Goal: Task Accomplishment & Management: Manage account settings

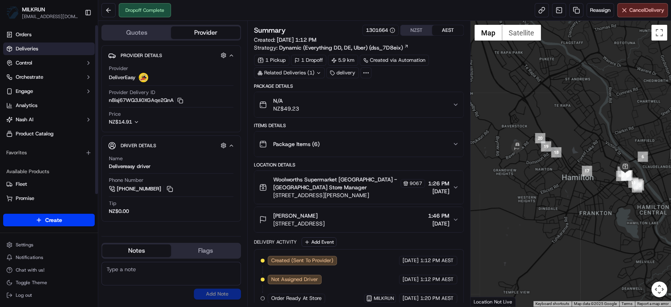
click at [25, 49] on span "Deliveries" at bounding box center [27, 48] width 22 height 7
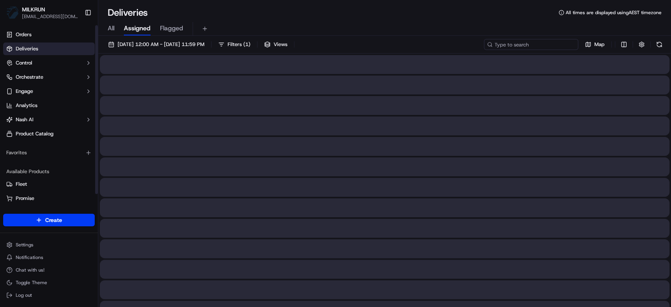
click at [546, 45] on input at bounding box center [531, 44] width 94 height 11
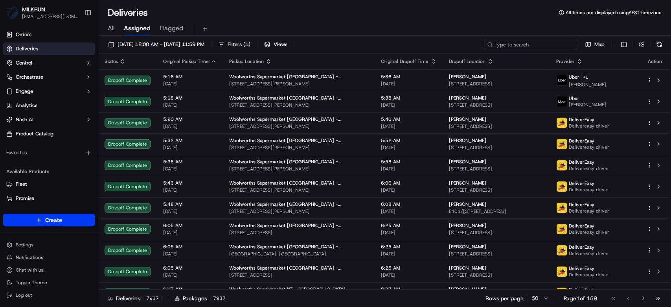
click at [538, 49] on input at bounding box center [531, 44] width 94 height 11
paste input "a22376c1-3d20-4ac2-8134-c163d76eefae"
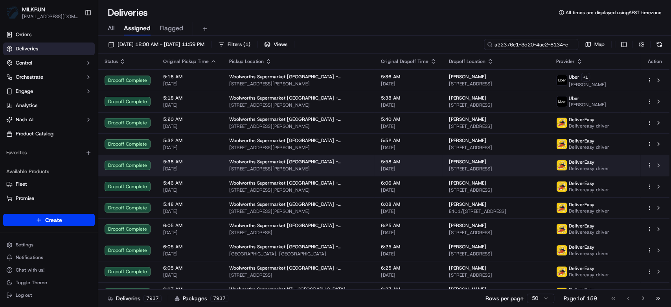
scroll to position [0, 36]
type input "a22376c1-3d20-4ac2-8134-c163d76eefae"
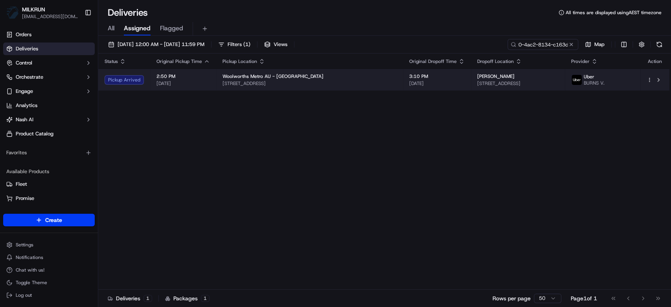
click at [409, 82] on span "[DATE]" at bounding box center [436, 83] width 55 height 6
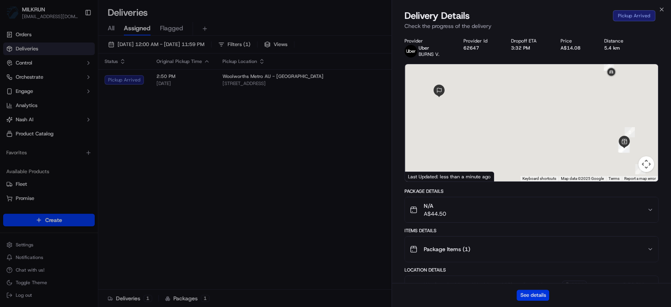
click at [539, 299] on button "See details" at bounding box center [533, 294] width 33 height 11
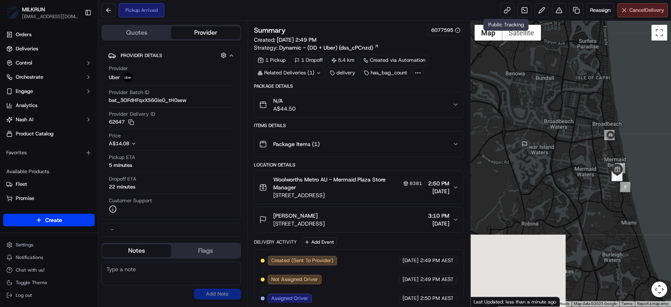
click at [641, 11] on span "Cancel Delivery" at bounding box center [647, 10] width 35 height 7
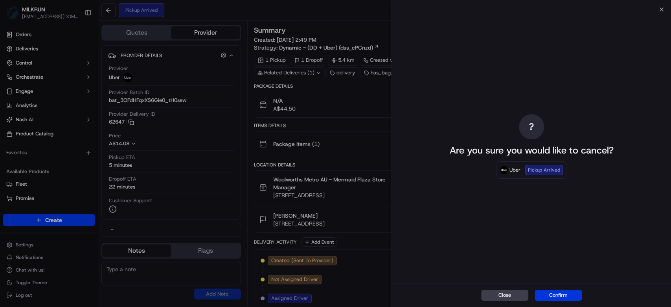
click at [546, 295] on button "Confirm" at bounding box center [558, 294] width 47 height 11
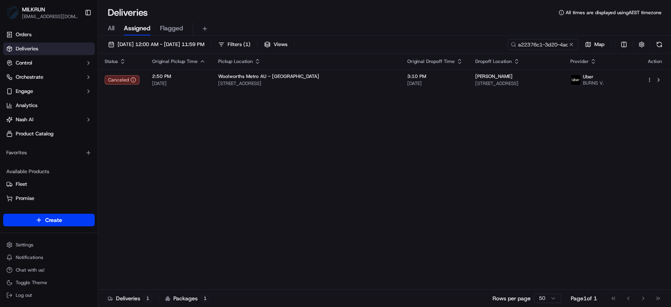
click at [559, 30] on div "All Assigned Flagged" at bounding box center [384, 29] width 573 height 14
click at [566, 39] on input "a22376c1-3d20-4ac2-8134-c163d76eefae" at bounding box center [531, 44] width 94 height 11
paste input "7808be39-1806-42dd-8e79-774db6370931"
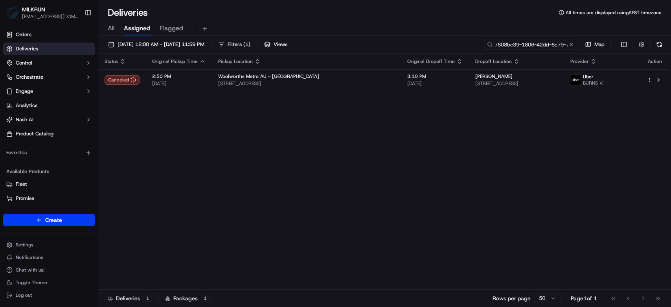
scroll to position [0, 41]
type input "7808be39-1806-42dd-8e79-774db6370931"
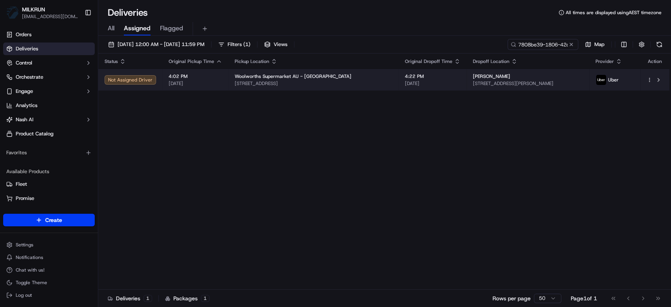
click at [509, 87] on td "Fiona Granger 4 Bray St, Mosman, NSW 2088, AU" at bounding box center [528, 79] width 123 height 21
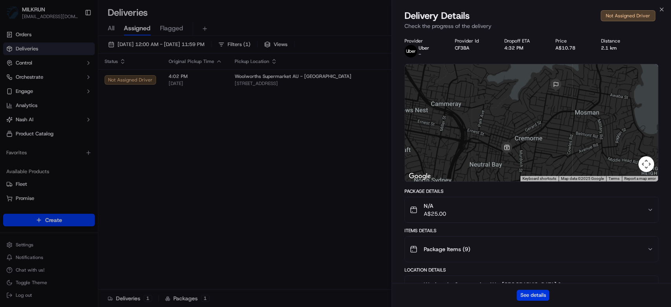
click at [532, 294] on button "See details" at bounding box center [533, 294] width 33 height 11
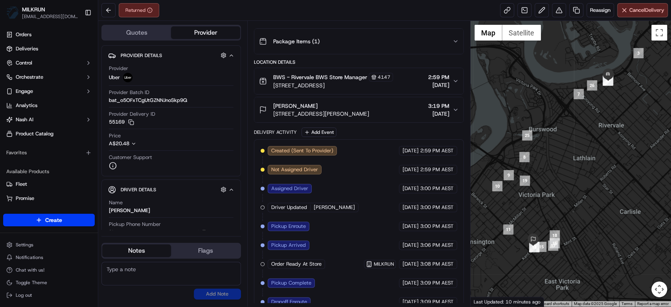
scroll to position [168, 0]
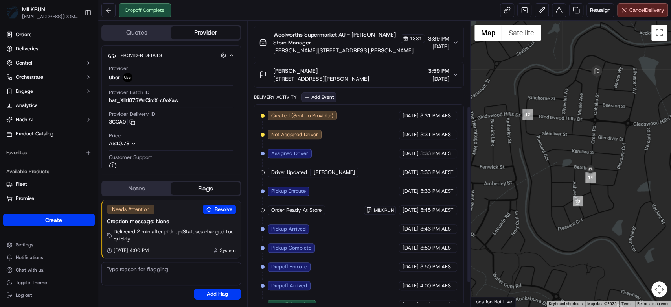
scroll to position [122, 0]
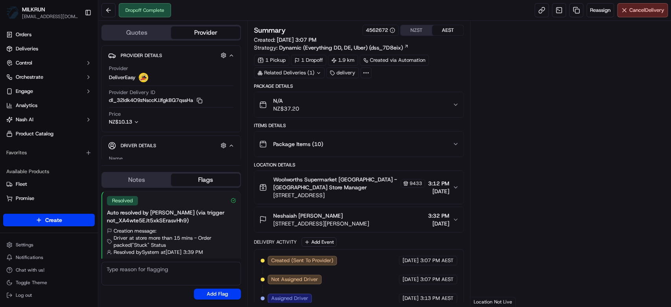
scroll to position [75, 0]
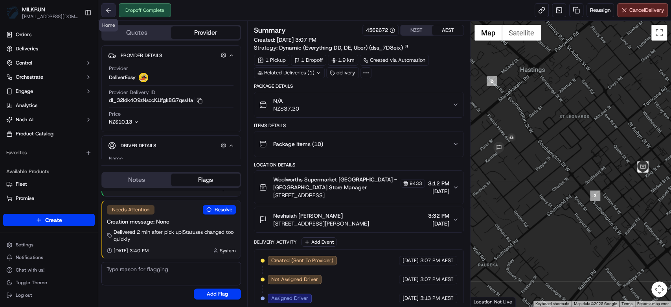
click at [113, 6] on button at bounding box center [108, 10] width 14 height 14
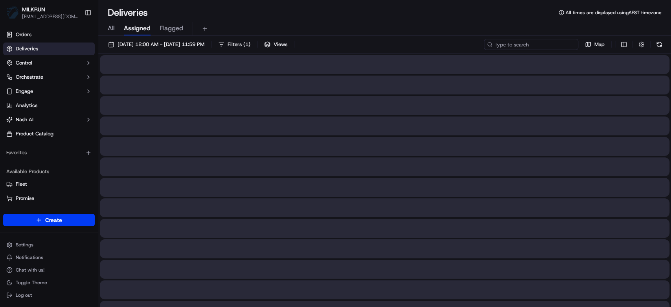
click at [523, 46] on input at bounding box center [531, 44] width 94 height 11
paste input "212dcbd7-1f05-4904-8e62-d346477d71a9"
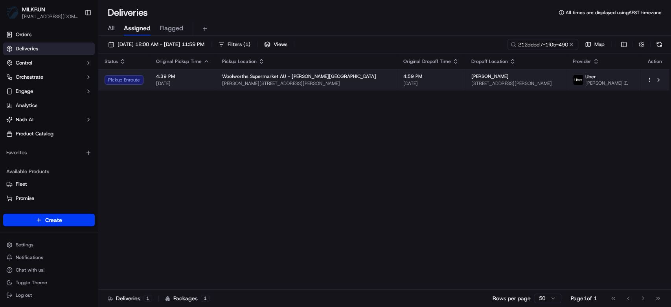
click at [400, 87] on td "4:59 PM 16/09/2025" at bounding box center [431, 79] width 68 height 21
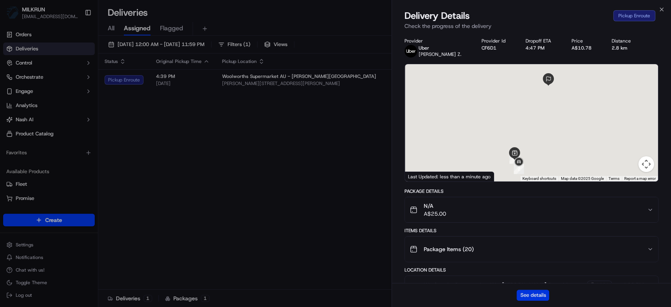
click at [532, 299] on button "See details" at bounding box center [533, 294] width 33 height 11
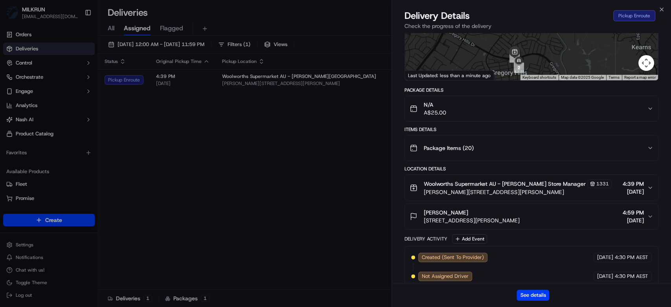
scroll to position [166, 0]
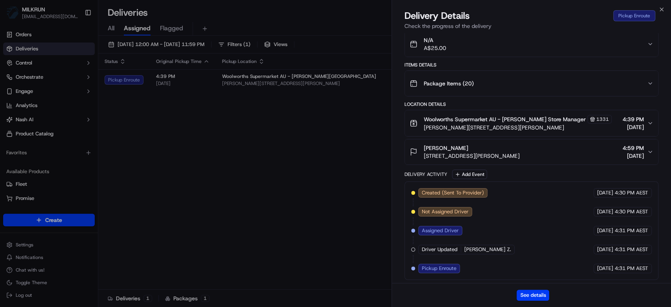
drag, startPoint x: 474, startPoint y: 145, endPoint x: 413, endPoint y: 147, distance: 60.6
click at [413, 147] on div "Shaineeta Saliba 12 Allinson St, Gledswood Hills, NSW 2557, AU" at bounding box center [465, 152] width 110 height 16
copy span "Shaineeta Saliba"
drag, startPoint x: 343, startPoint y: 156, endPoint x: 348, endPoint y: 154, distance: 5.3
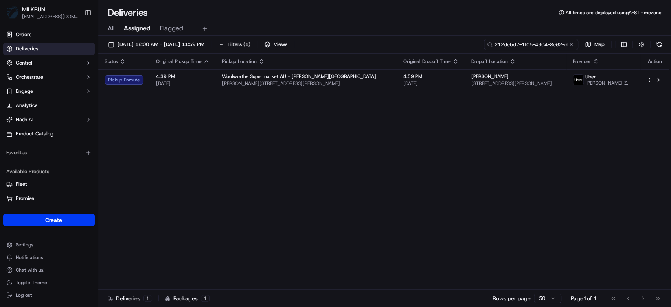
click at [548, 41] on input "212dcbd7-1f05-4904-8e62-d346477d71a9" at bounding box center [531, 44] width 94 height 11
paste input "Shaineeta Saliba"
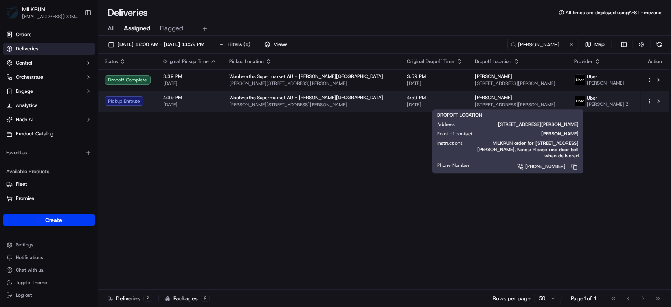
click at [547, 103] on span "12 Allinson St, Gledswood Hills, NSW 2557, AU" at bounding box center [518, 104] width 87 height 6
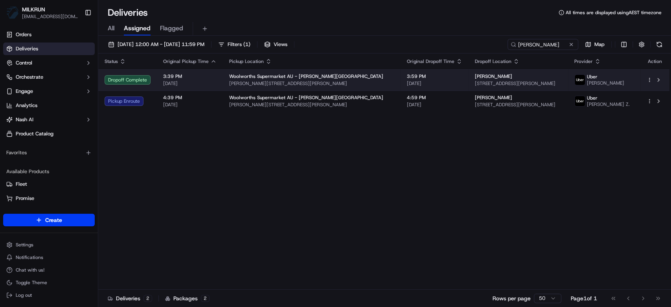
click at [363, 76] on div "Woolworths Supermarket AU - Gregory Hills" at bounding box center [311, 76] width 165 height 6
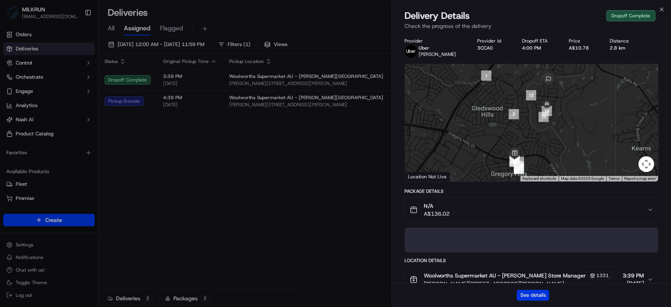
click at [538, 291] on button "See details" at bounding box center [533, 294] width 33 height 11
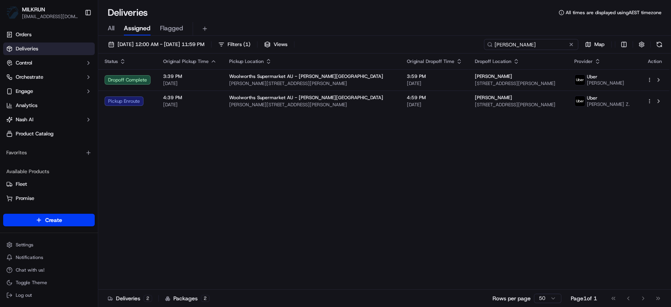
click at [538, 45] on input "Shaineeta Saliba" at bounding box center [531, 44] width 94 height 11
paste input "0ed8fd4c-c460-4d11-92ad-03f7fa48b453"
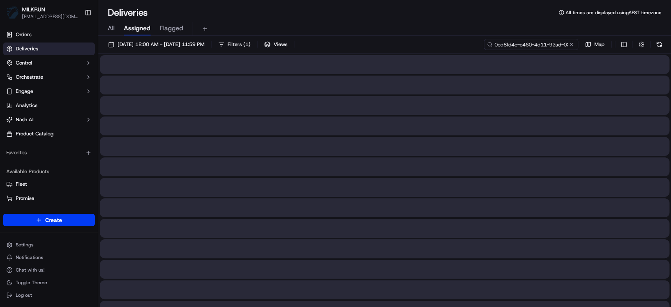
drag, startPoint x: 507, startPoint y: 49, endPoint x: 417, endPoint y: 48, distance: 89.7
click at [417, 48] on div "16/09/2025 12:00 AM - 16/09/2025 11:59 PM Filters ( 1 ) Views 0ed8fd4c-c460-4d1…" at bounding box center [384, 46] width 573 height 15
click at [494, 46] on input "0ed8fd4c-c460-4d11-92ad-03f7fa48b453" at bounding box center [531, 44] width 94 height 11
type input "0ed8fd4c-c460-4d11-92ad-03f7fa48b453"
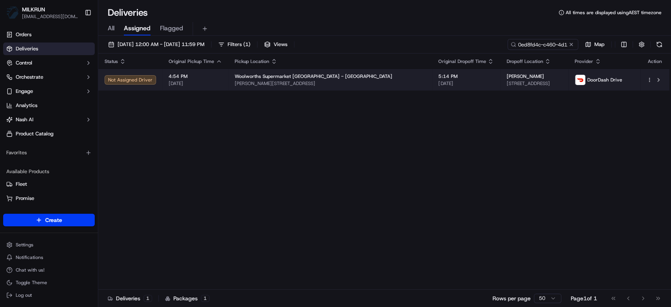
click at [438, 83] on span "[DATE]" at bounding box center [465, 83] width 55 height 6
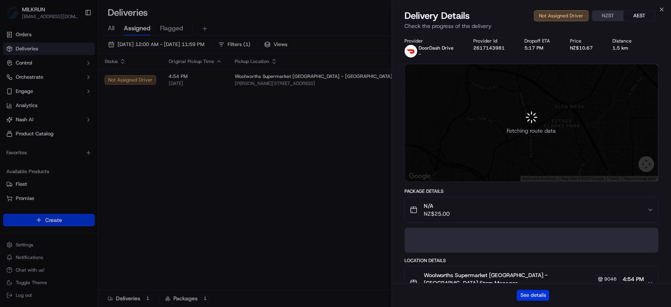
click at [525, 291] on button "See details" at bounding box center [533, 294] width 33 height 11
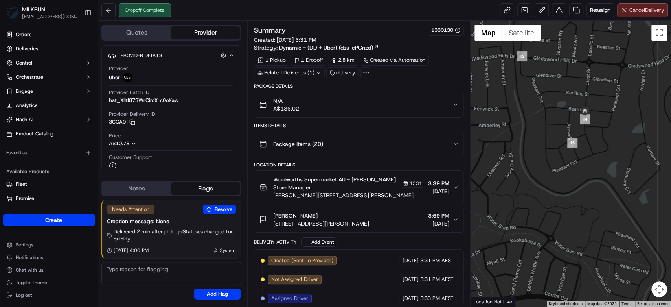
drag, startPoint x: 614, startPoint y: 80, endPoint x: 615, endPoint y: 110, distance: 30.7
click at [615, 110] on div at bounding box center [571, 163] width 201 height 285
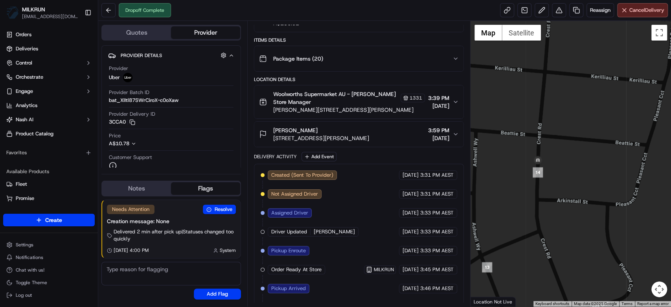
scroll to position [175, 0]
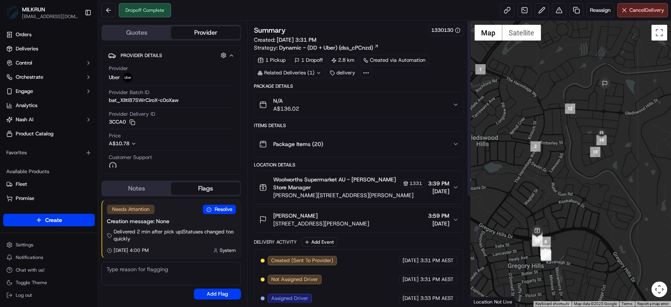
click at [330, 118] on div "Package Details N/A A$136.02 Items Details Package Items ( 20 ) Location Detail…" at bounding box center [359, 281] width 210 height 396
click at [332, 110] on div "N/A A$136.02" at bounding box center [355, 105] width 193 height 16
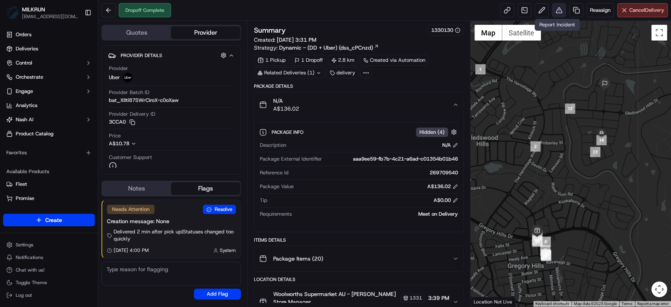
click at [552, 12] on button at bounding box center [559, 10] width 14 height 14
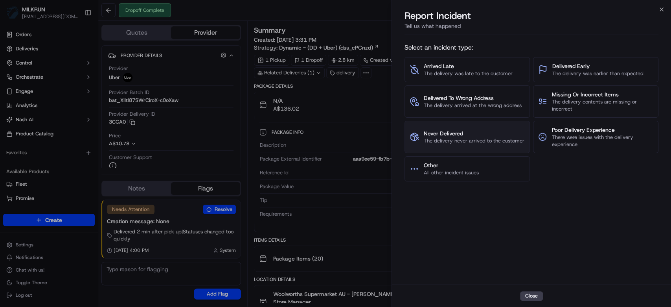
click at [488, 135] on span "Never Delivered" at bounding box center [474, 133] width 101 height 8
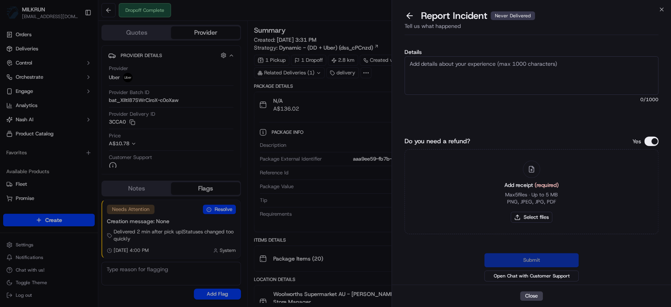
click at [520, 63] on textarea "Details" at bounding box center [532, 75] width 254 height 39
type textarea "Hi team please issue a refund for this order, driver has gone to a completely w…"
click at [541, 217] on button "Select files" at bounding box center [532, 217] width 42 height 11
type input "C:\fakepath\Sha.png"
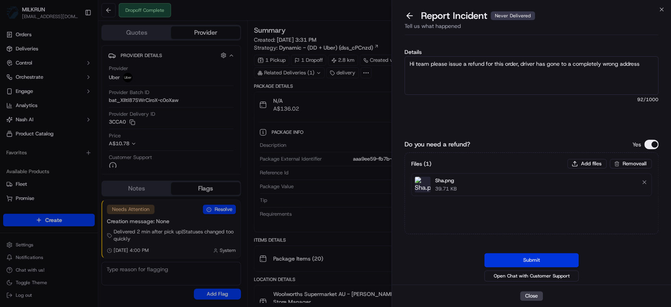
click at [538, 255] on button "Submit" at bounding box center [531, 260] width 94 height 14
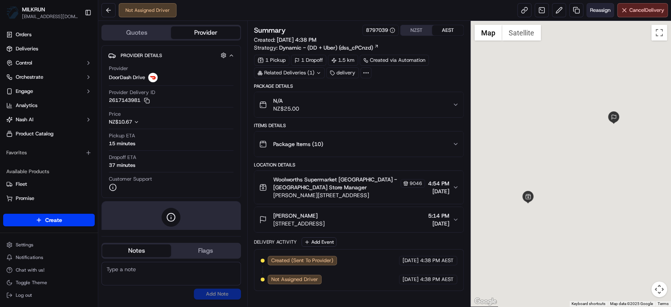
click at [591, 9] on span "Reassign" at bounding box center [600, 10] width 20 height 7
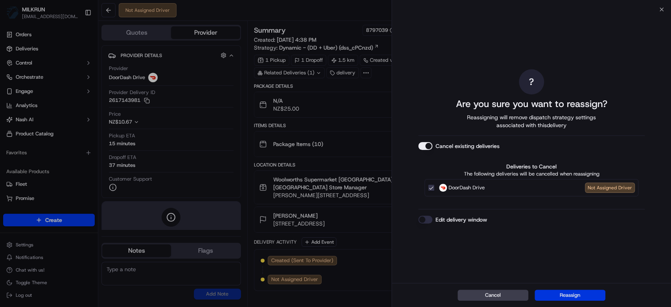
click at [561, 296] on button "Reassign" at bounding box center [570, 294] width 71 height 11
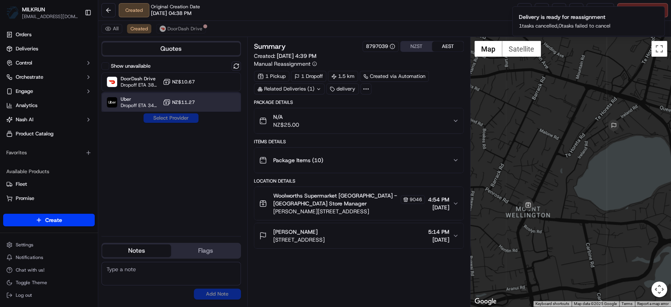
drag, startPoint x: 171, startPoint y: 96, endPoint x: 180, endPoint y: 117, distance: 22.7
click at [170, 96] on div "Uber Dropoff ETA 34 minutes NZ$11.27" at bounding box center [171, 102] width 140 height 19
click at [182, 120] on button "Assign Provider" at bounding box center [171, 117] width 56 height 9
click at [660, 12] on icon "Notifications (F8)" at bounding box center [658, 13] width 6 height 6
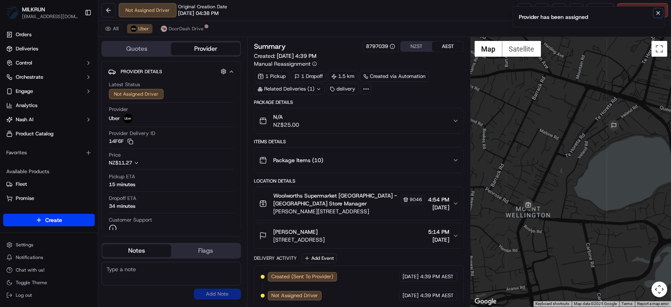
click at [654, 13] on button "Notifications (F8)" at bounding box center [658, 12] width 9 height 9
drag, startPoint x: 517, startPoint y: 7, endPoint x: 484, endPoint y: 1, distance: 33.6
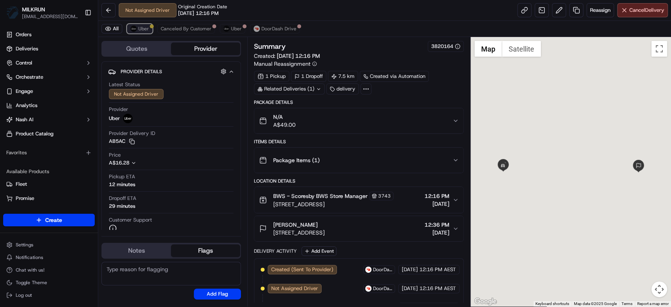
click at [132, 25] on button "Uber" at bounding box center [140, 28] width 26 height 9
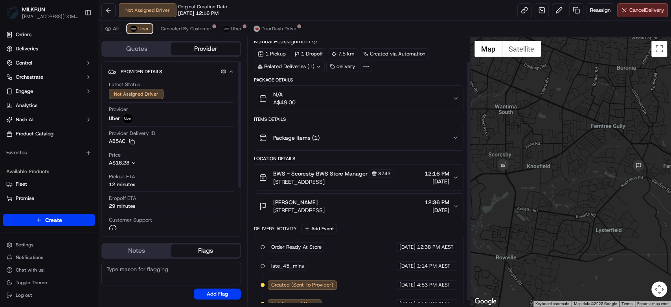
scroll to position [33, 0]
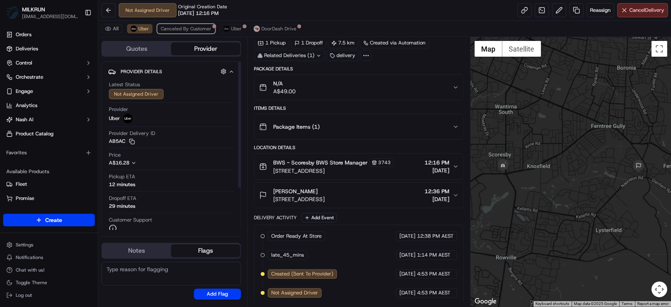
click at [188, 24] on button "Canceled By Customer" at bounding box center [186, 28] width 58 height 9
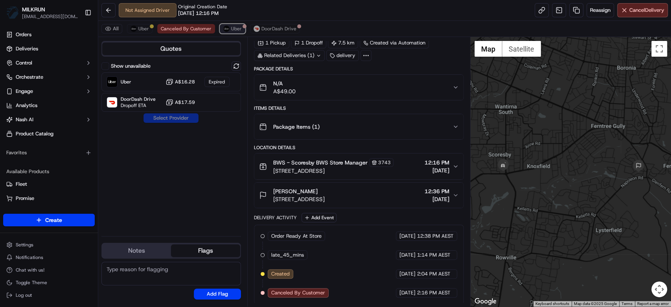
click at [233, 30] on span "Uber" at bounding box center [236, 29] width 11 height 6
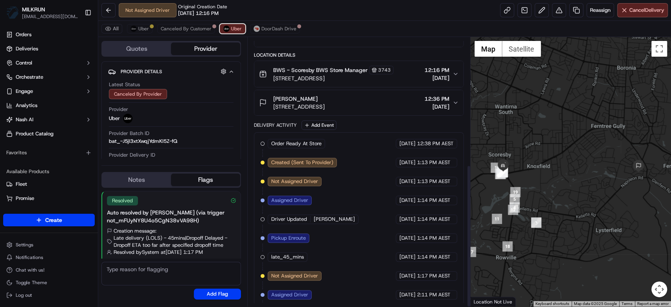
scroll to position [240, 0]
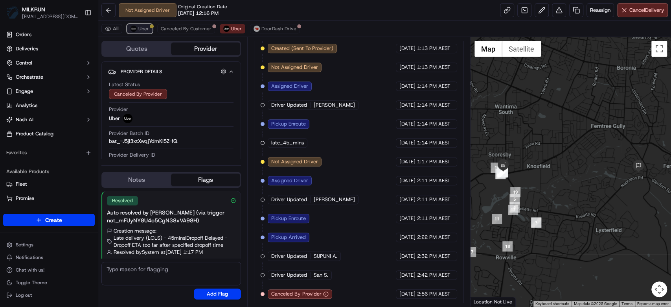
drag, startPoint x: 152, startPoint y: 28, endPoint x: 138, endPoint y: 31, distance: 13.7
click at [150, 28] on div at bounding box center [152, 26] width 4 height 4
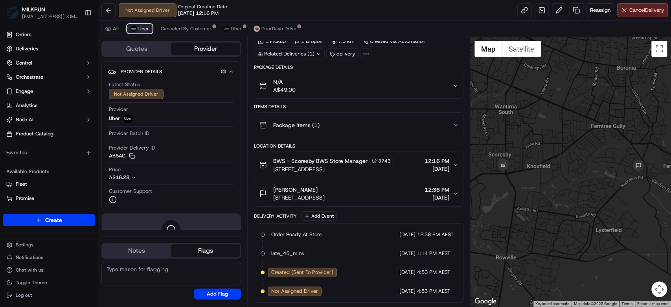
scroll to position [33, 0]
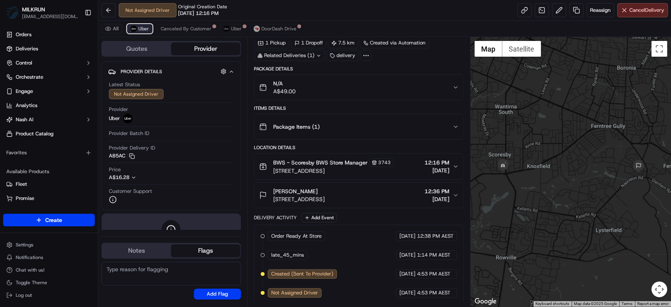
click at [138, 31] on span "Uber" at bounding box center [143, 29] width 11 height 6
click at [302, 35] on div "All Uber Canceled By Customer Uber DoorDash Drive" at bounding box center [384, 29] width 573 height 16
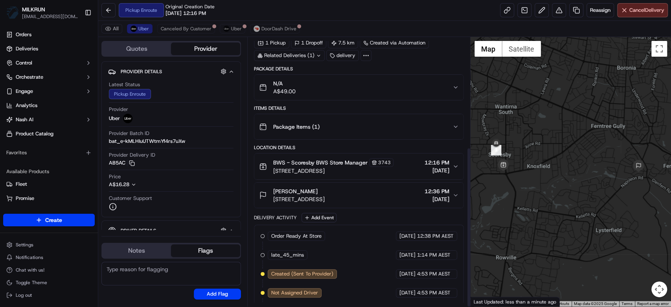
scroll to position [184, 0]
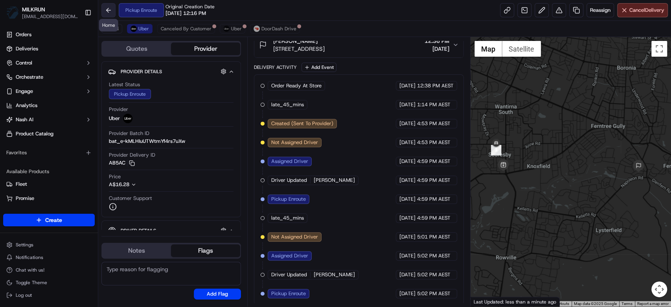
click at [112, 13] on button at bounding box center [108, 10] width 14 height 14
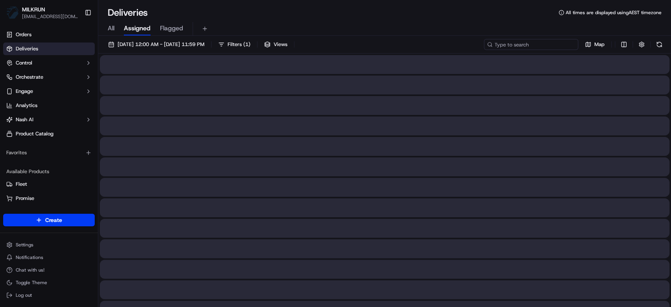
click at [547, 46] on input at bounding box center [531, 44] width 94 height 11
paste input "65587ebb-95ec-417c-a918-329047a321b2"
type input "65587ebb-95ec-417c-a918-329047a321b2"
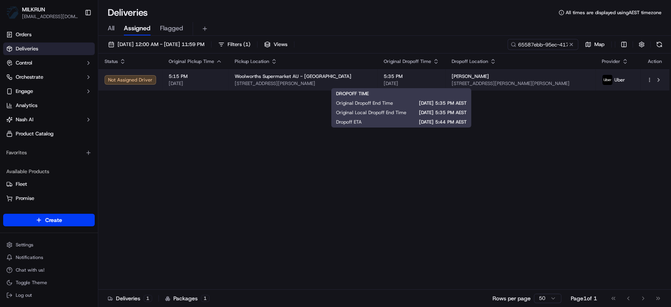
click at [392, 80] on span "[DATE]" at bounding box center [411, 83] width 55 height 6
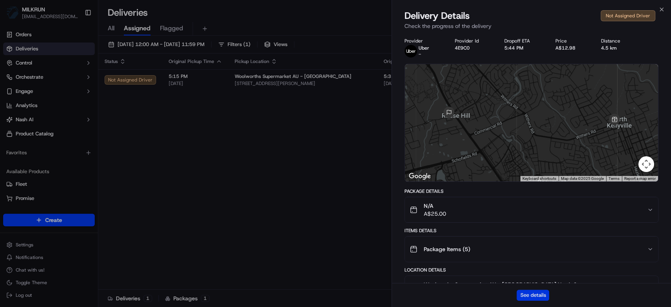
click at [536, 294] on button "See details" at bounding box center [533, 294] width 33 height 11
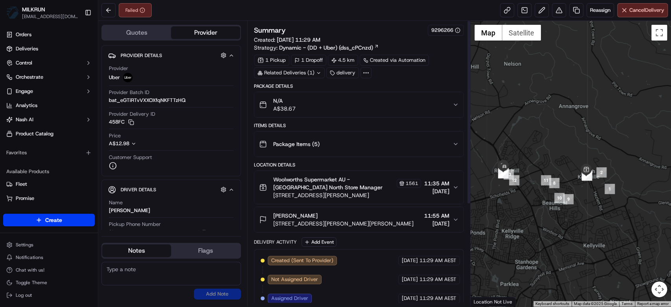
click at [287, 102] on span "N/A" at bounding box center [284, 101] width 22 height 8
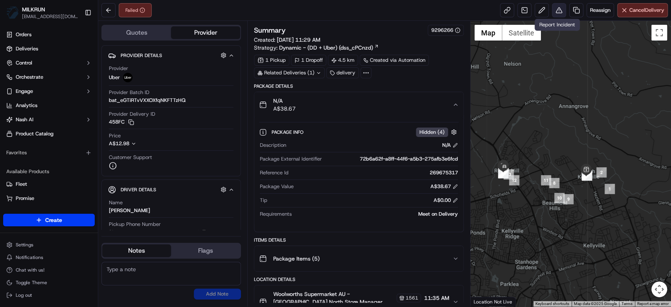
click at [556, 9] on button at bounding box center [559, 10] width 14 height 14
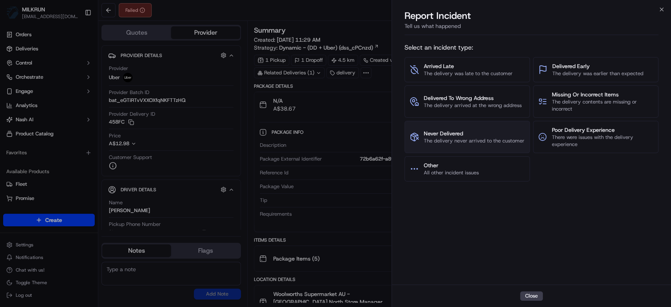
click at [475, 135] on span "Never Delivered" at bounding box center [474, 133] width 101 height 8
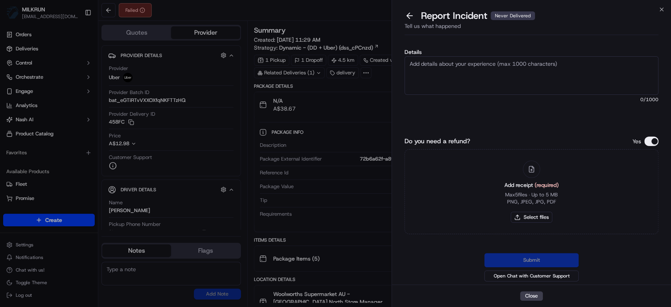
drag, startPoint x: 441, startPoint y: 72, endPoint x: 442, endPoint y: 62, distance: 9.9
click at [440, 68] on textarea "Details" at bounding box center [532, 75] width 254 height 39
type textarea "Hi team, please issue a refund for this order, driver has gone to the wrong add…"
click at [541, 217] on button "Select files" at bounding box center [532, 217] width 42 height 11
type input "C:\fakepath\[PERSON_NAME].png"
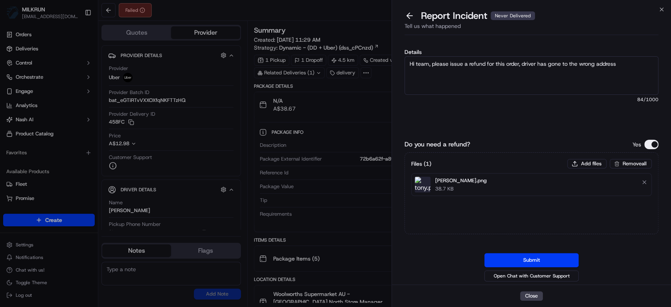
click at [557, 260] on button "Submit" at bounding box center [531, 260] width 94 height 14
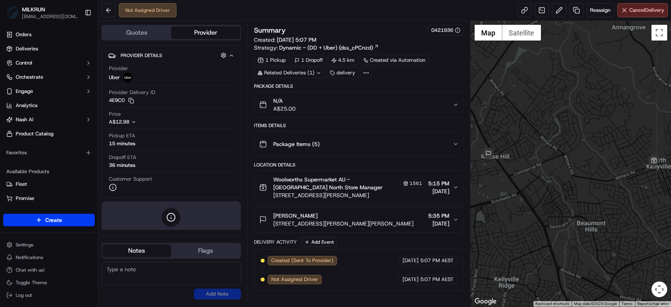
drag, startPoint x: 522, startPoint y: 2, endPoint x: 523, endPoint y: 12, distance: 9.5
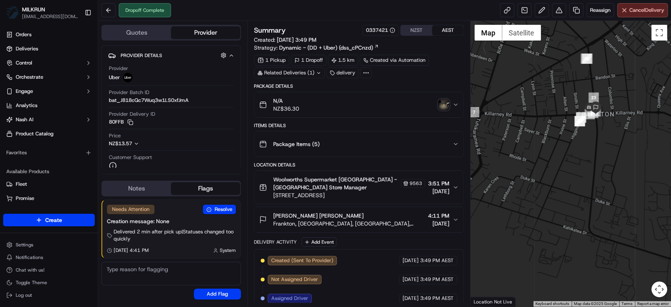
click at [447, 105] on img "button" at bounding box center [443, 104] width 11 height 11
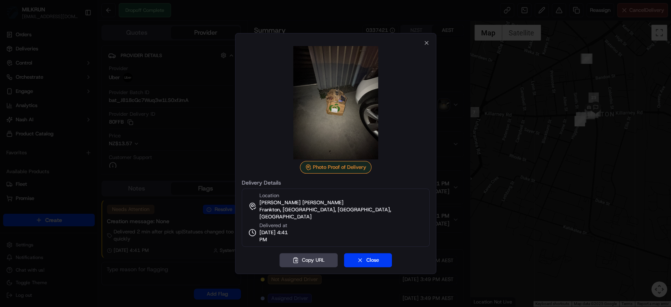
click at [453, 160] on div at bounding box center [335, 153] width 671 height 307
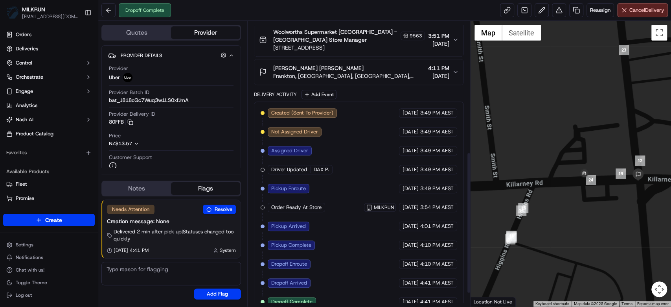
scroll to position [289, 0]
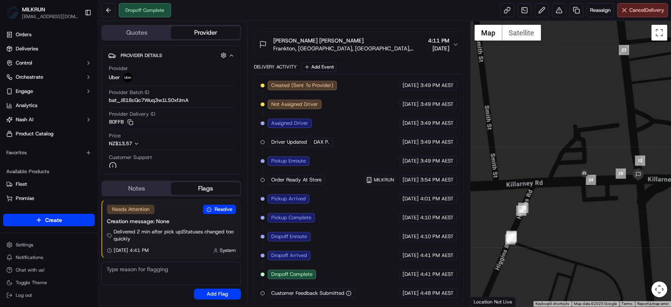
click at [349, 292] on icon "button" at bounding box center [349, 293] width 6 height 6
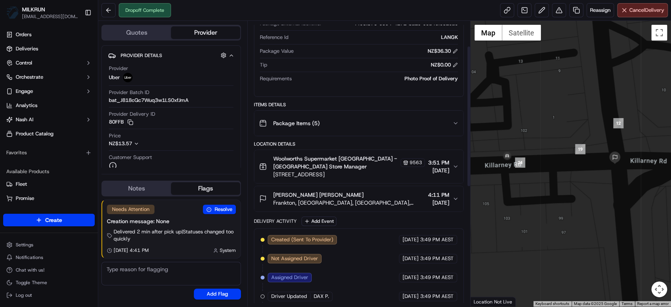
scroll to position [27, 0]
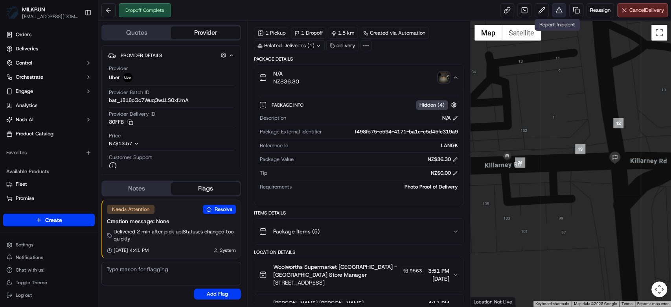
click at [560, 11] on button at bounding box center [559, 10] width 14 height 14
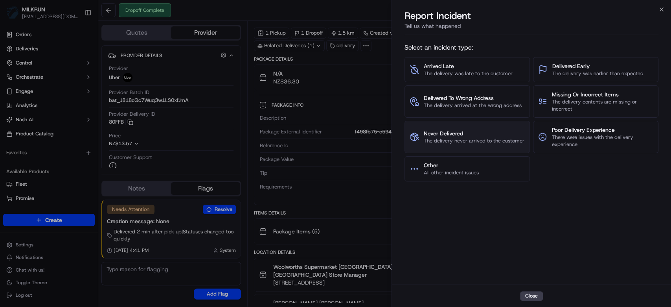
click at [475, 139] on span "The delivery never arrived to the customer" at bounding box center [474, 140] width 101 height 7
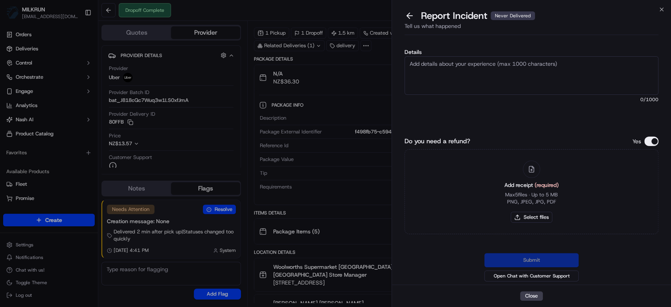
click at [505, 86] on textarea "Details" at bounding box center [532, 75] width 254 height 39
type textarea "Hey team, please issue a refund for the missing order, driver has gone to the i…"
click at [532, 215] on button "Select files" at bounding box center [532, 217] width 42 height 11
type input "C:\fakepath\pender.png"
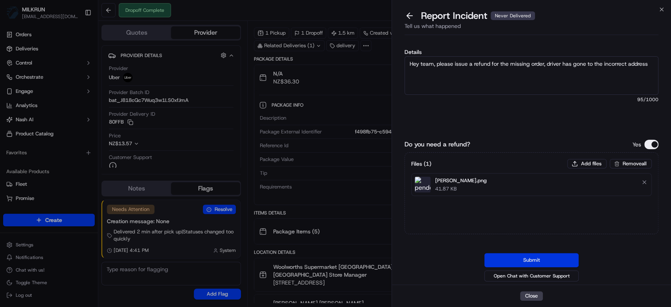
click at [555, 260] on button "Submit" at bounding box center [531, 260] width 94 height 14
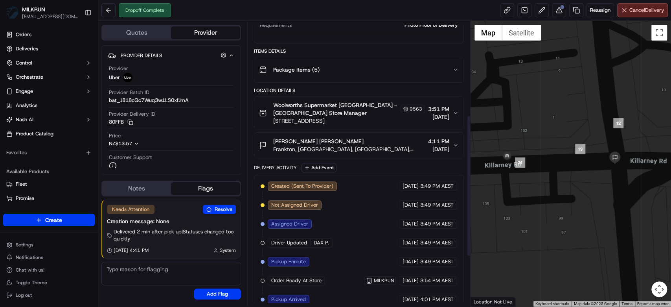
scroll to position [289, 0]
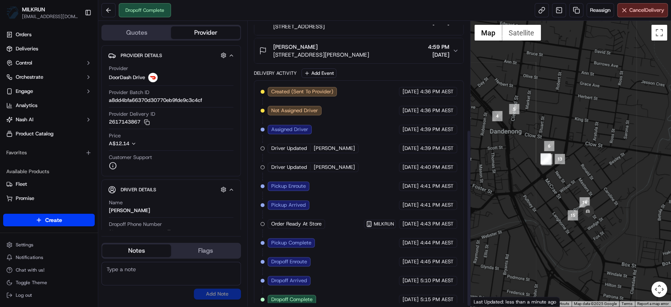
scroll to position [175, 0]
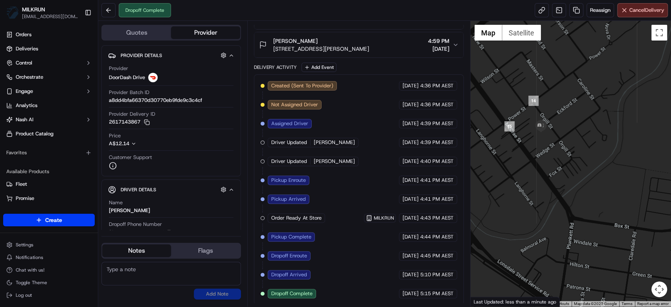
drag, startPoint x: 580, startPoint y: 234, endPoint x: 527, endPoint y: 69, distance: 173.6
click at [527, 69] on div at bounding box center [571, 163] width 201 height 285
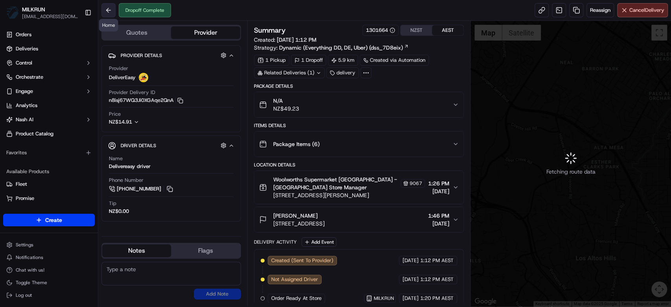
click at [107, 8] on button at bounding box center [108, 10] width 14 height 14
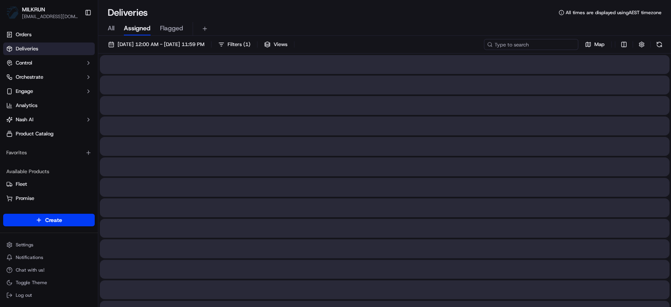
click at [561, 47] on input at bounding box center [531, 44] width 94 height 11
paste input "7f4887c2-5a6b-4b96-bd4b-fafdbb002bb5"
type input "7f4887c2-5a6b-4b96-bd4b-fafdbb002bb5"
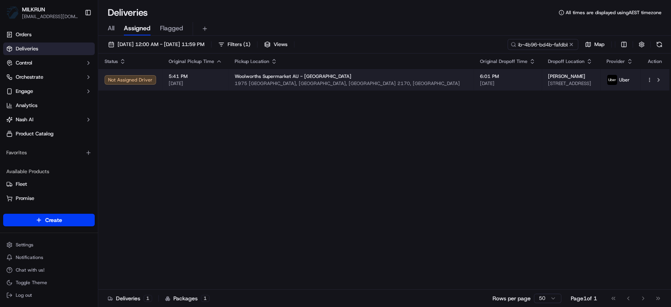
click at [480, 76] on span "6:01 PM" at bounding box center [507, 76] width 55 height 6
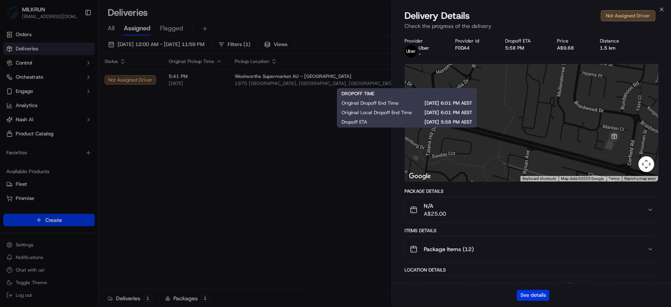
click at [532, 293] on button "See details" at bounding box center [533, 294] width 33 height 11
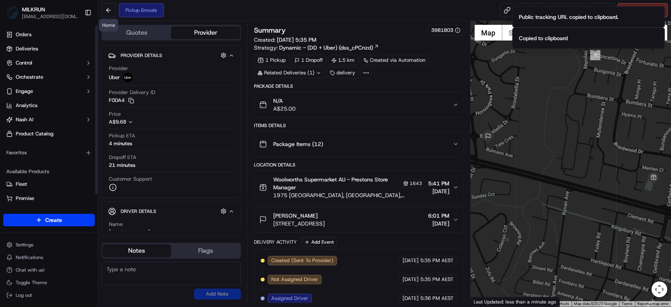
click at [118, 5] on div "Pickup Enroute" at bounding box center [132, 10] width 63 height 14
click at [112, 9] on button at bounding box center [108, 10] width 14 height 14
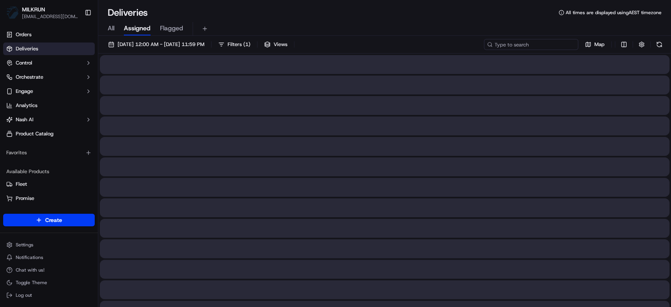
click at [539, 42] on input at bounding box center [531, 44] width 94 height 11
paste input "079fc776-721b-48b7-a05a-9bafe6f75757"
type input "079fc776-721b-48b7-a05a-9bafe6f75757"
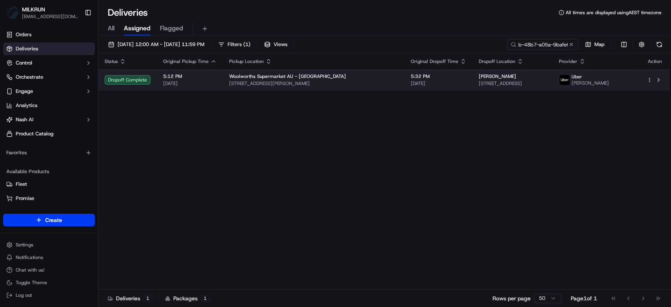
click at [249, 77] on span "Woolworths Supermarket AU - [GEOGRAPHIC_DATA]" at bounding box center [287, 76] width 117 height 6
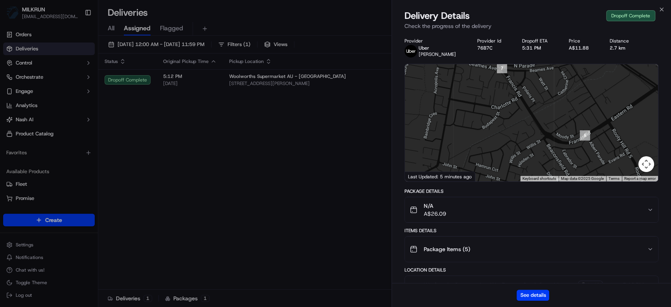
drag, startPoint x: 506, startPoint y: 116, endPoint x: 514, endPoint y: 137, distance: 22.4
click at [514, 137] on div at bounding box center [531, 122] width 253 height 117
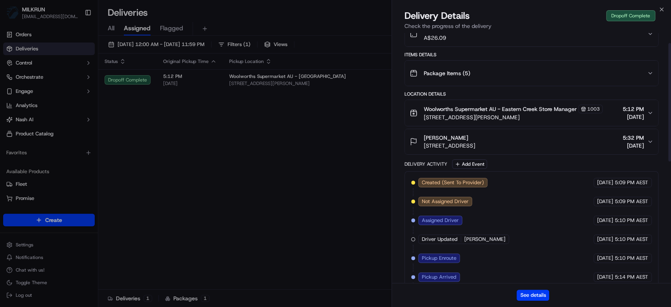
scroll to position [16, 0]
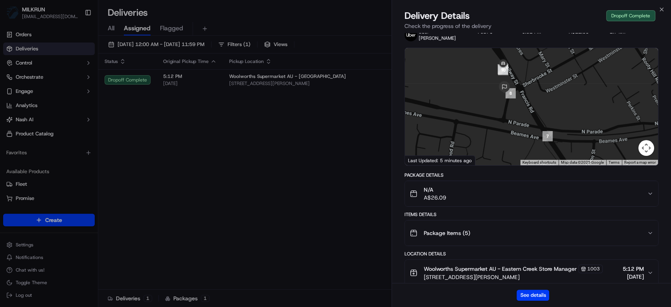
drag, startPoint x: 497, startPoint y: 120, endPoint x: 506, endPoint y: 158, distance: 39.1
click at [506, 158] on div at bounding box center [531, 106] width 253 height 117
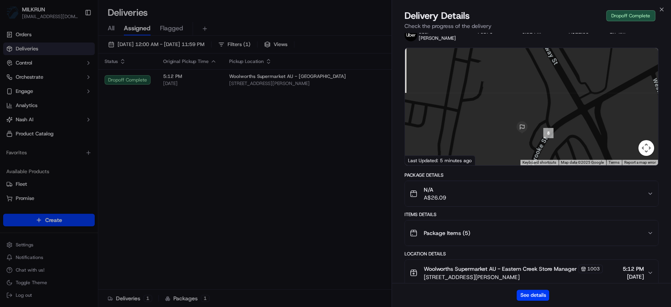
drag, startPoint x: 518, startPoint y: 104, endPoint x: 524, endPoint y: 77, distance: 27.7
click at [524, 77] on div at bounding box center [531, 106] width 253 height 117
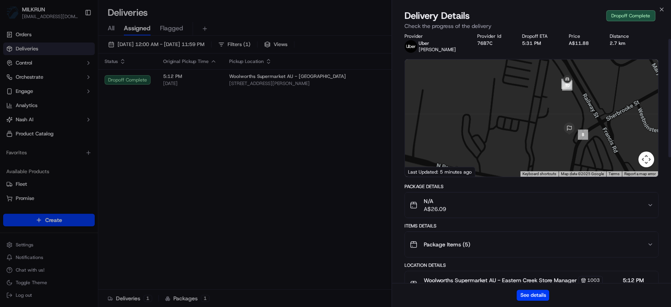
scroll to position [0, 0]
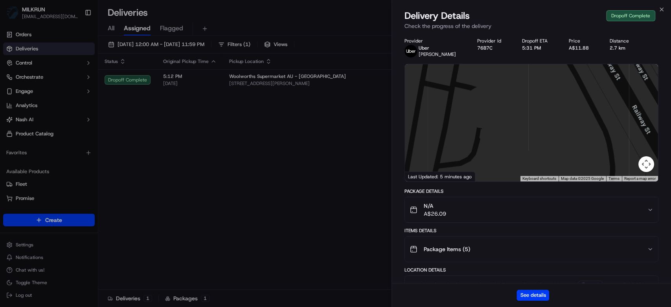
drag, startPoint x: 573, startPoint y: 103, endPoint x: 579, endPoint y: 173, distance: 70.3
click at [579, 173] on div at bounding box center [531, 122] width 253 height 117
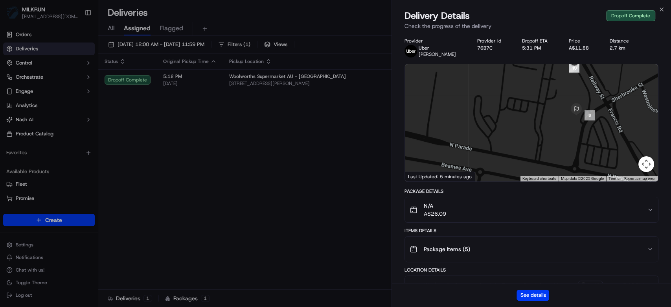
drag, startPoint x: 574, startPoint y: 92, endPoint x: 578, endPoint y: 82, distance: 10.2
click at [578, 82] on div at bounding box center [531, 122] width 253 height 117
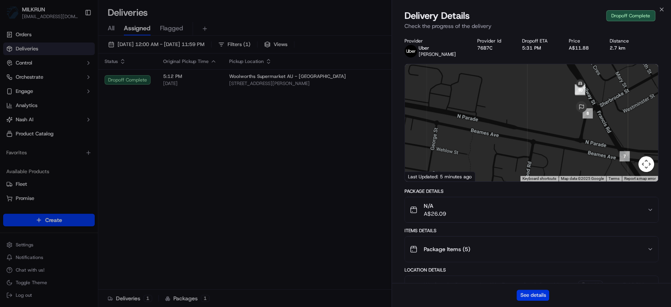
click at [523, 300] on button "See details" at bounding box center [533, 294] width 33 height 11
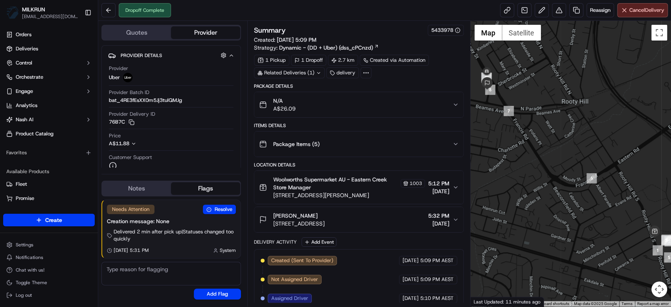
click at [345, 110] on div "N/A A$26.09" at bounding box center [355, 105] width 193 height 16
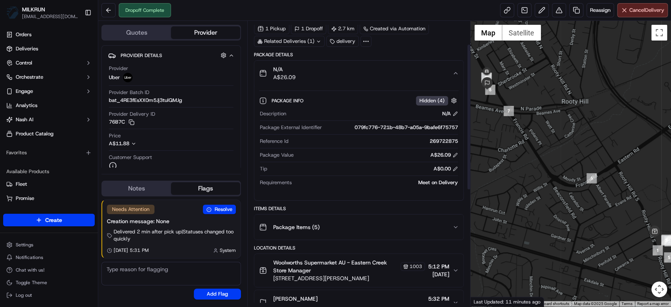
scroll to position [52, 0]
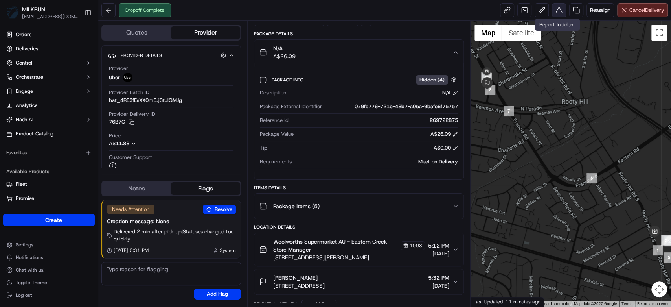
click at [559, 10] on button at bounding box center [559, 10] width 14 height 14
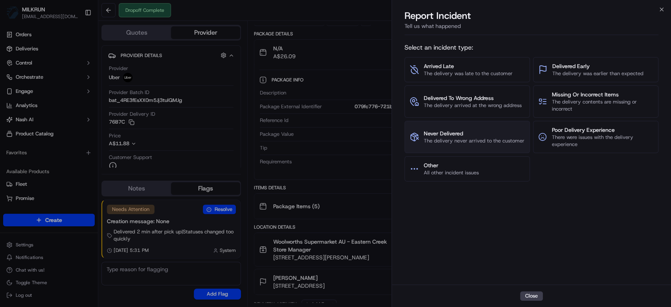
click at [502, 138] on span "The delivery never arrived to the customer" at bounding box center [474, 140] width 101 height 7
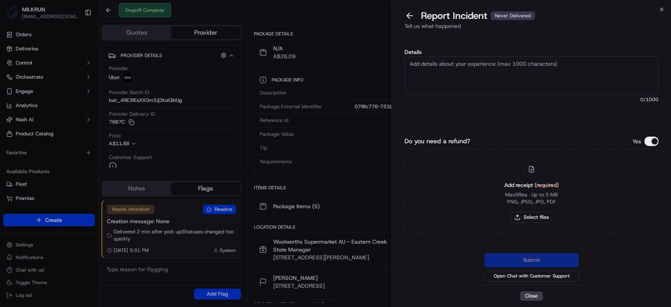
click at [568, 72] on textarea "Details" at bounding box center [532, 75] width 254 height 39
type textarea "Hi team, please issue a refund for this order. driver has gone to a wrong addre…"
click at [523, 215] on button "Select files" at bounding box center [532, 217] width 42 height 11
type input "C:\fakepath\[PERSON_NAME].png"
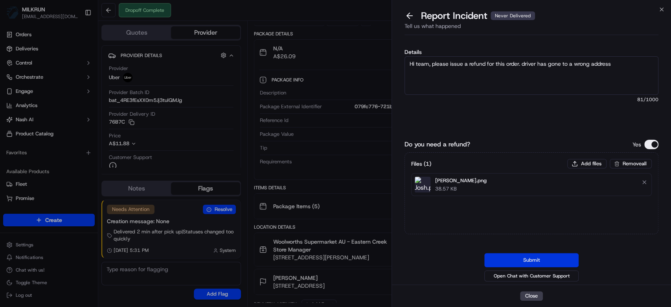
click at [523, 258] on button "Submit" at bounding box center [531, 260] width 94 height 14
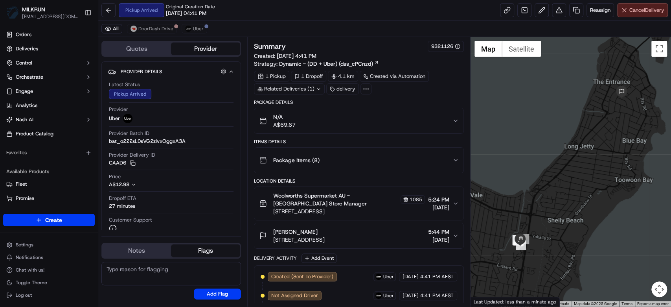
click at [641, 17] on button "Cancel Delivery" at bounding box center [642, 10] width 51 height 14
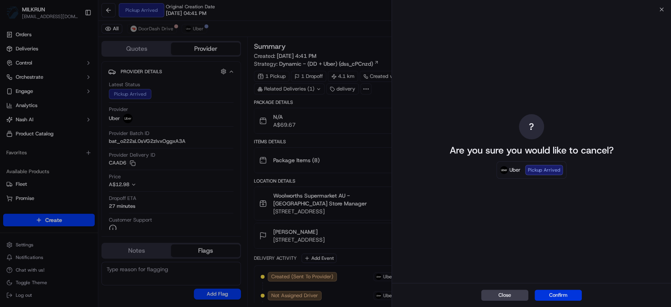
click at [558, 295] on button "Confirm" at bounding box center [558, 294] width 47 height 11
